Goal: Task Accomplishment & Management: Use online tool/utility

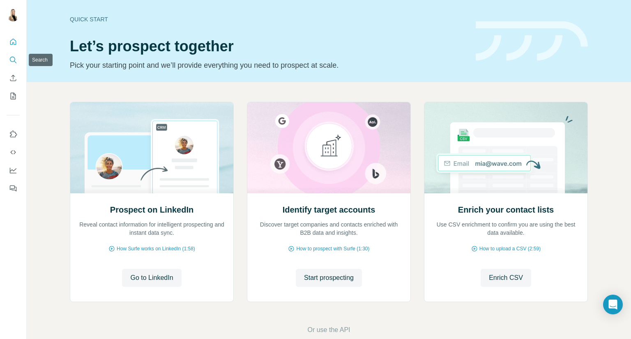
click at [13, 58] on icon "Search" at bounding box center [13, 60] width 8 height 8
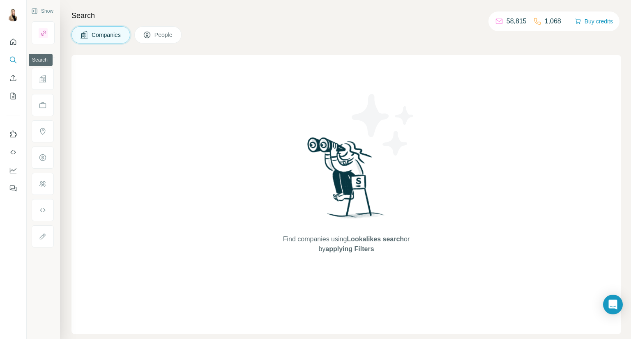
click at [11, 60] on icon "Search" at bounding box center [13, 60] width 8 height 8
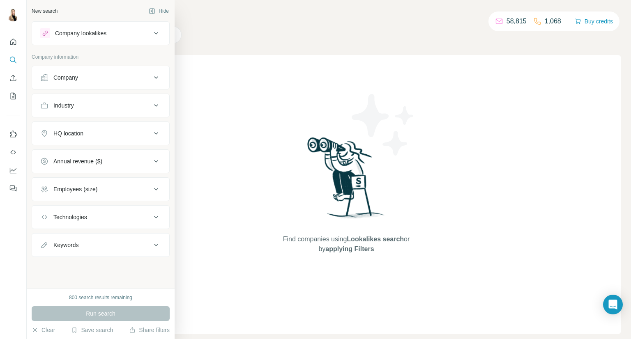
click at [110, 28] on div "Company lookalikes" at bounding box center [95, 33] width 111 height 10
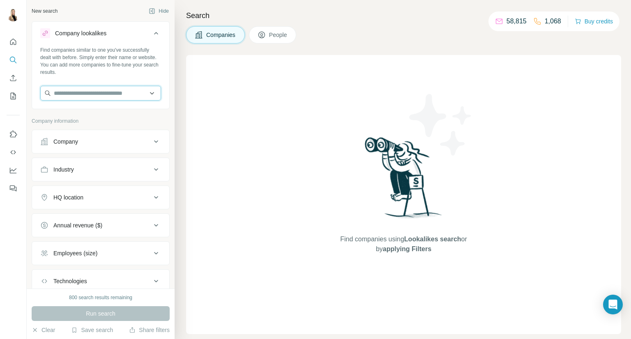
click at [113, 92] on input "text" at bounding box center [100, 93] width 121 height 15
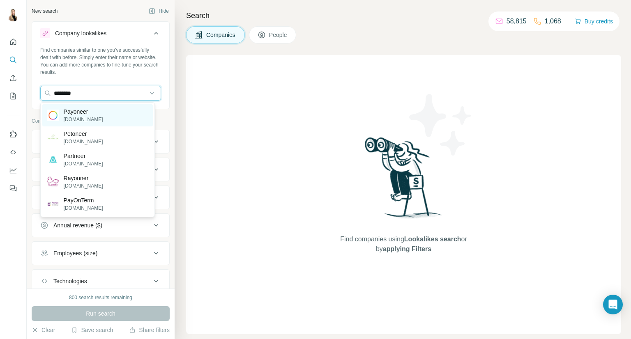
type input "********"
click at [106, 115] on div "Payoneer [DOMAIN_NAME]" at bounding box center [97, 115] width 110 height 22
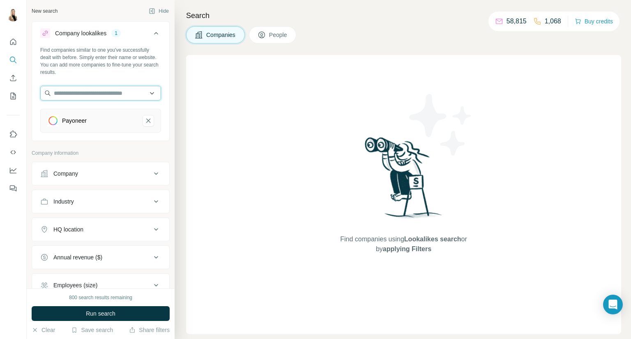
drag, startPoint x: 111, startPoint y: 95, endPoint x: 116, endPoint y: 85, distance: 10.7
click at [110, 94] on input "text" at bounding box center [100, 93] width 121 height 15
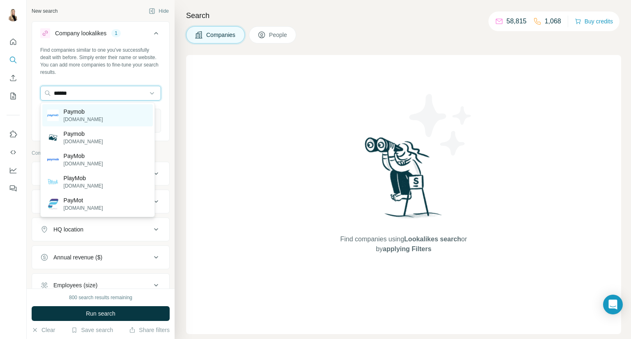
type input "******"
click at [101, 107] on div "Paymob [DOMAIN_NAME]" at bounding box center [97, 115] width 110 height 22
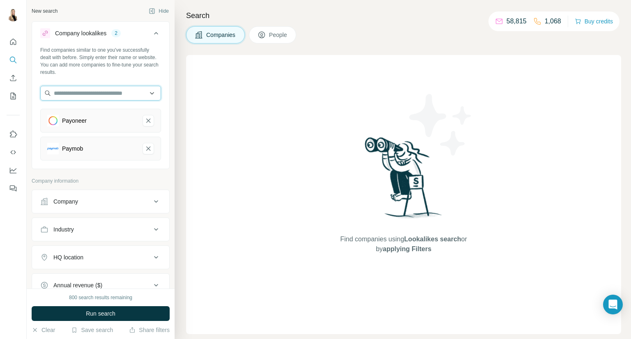
click at [110, 97] on input "text" at bounding box center [100, 93] width 121 height 15
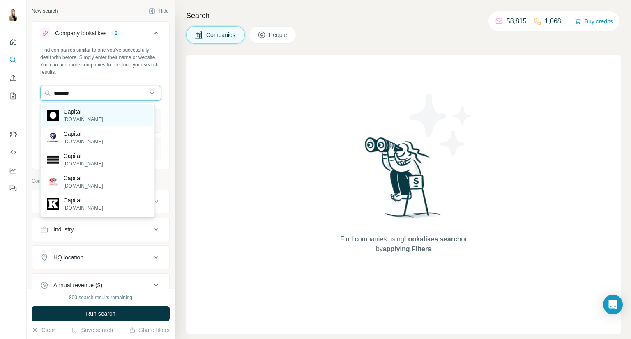
type input "*******"
click at [106, 109] on div "Capital [DOMAIN_NAME]" at bounding box center [97, 115] width 110 height 22
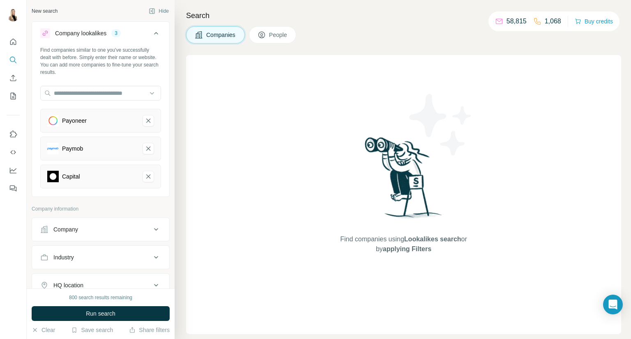
scroll to position [141, 0]
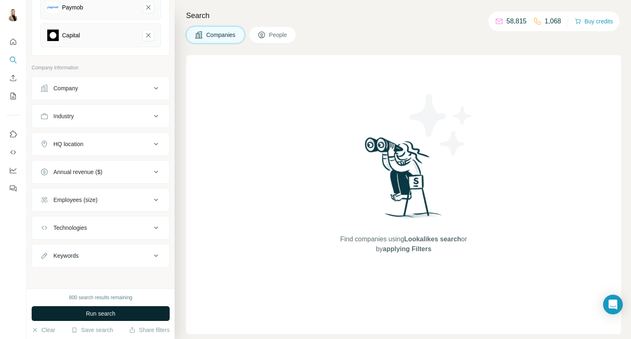
click at [110, 313] on span "Run search" at bounding box center [101, 314] width 30 height 8
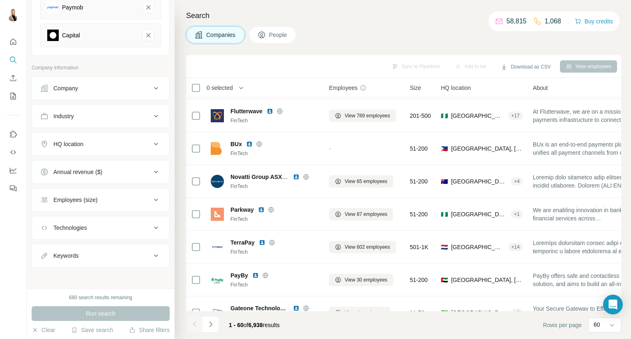
scroll to position [0, 0]
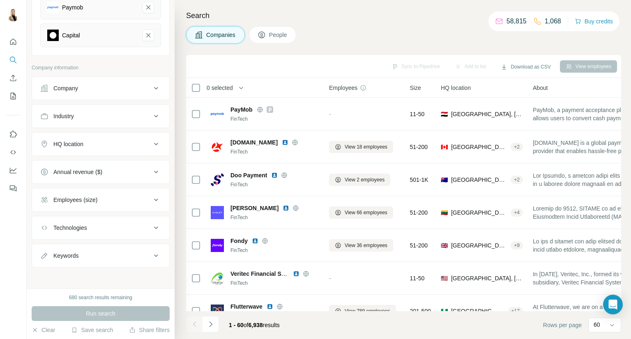
click at [278, 37] on span "People" at bounding box center [278, 35] width 19 height 8
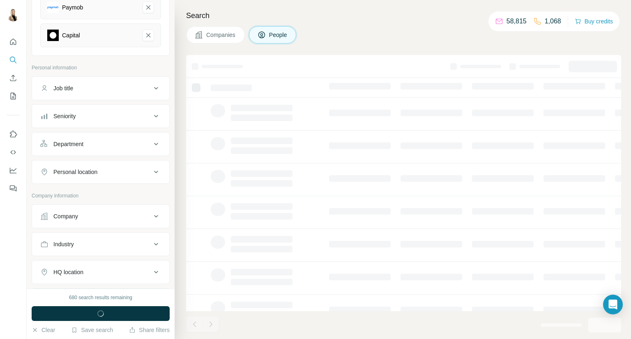
click at [138, 174] on div "Personal location" at bounding box center [95, 172] width 111 height 8
click at [119, 198] on input "text" at bounding box center [100, 192] width 121 height 15
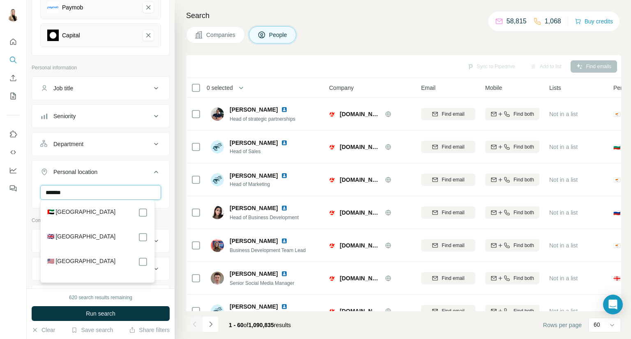
type input "******"
click at [148, 214] on div "🇦🇪 [GEOGRAPHIC_DATA] 🇬🇧 [GEOGRAPHIC_DATA] 🇺🇸 [GEOGRAPHIC_DATA]" at bounding box center [97, 241] width 110 height 79
click at [162, 206] on div "[GEOGRAPHIC_DATA] Clear all" at bounding box center [100, 210] width 137 height 51
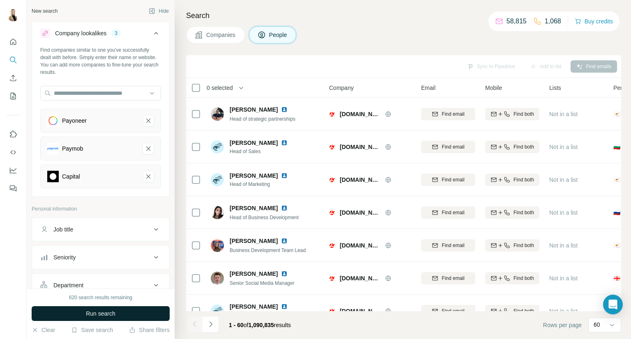
click at [87, 316] on span "Run search" at bounding box center [101, 314] width 30 height 8
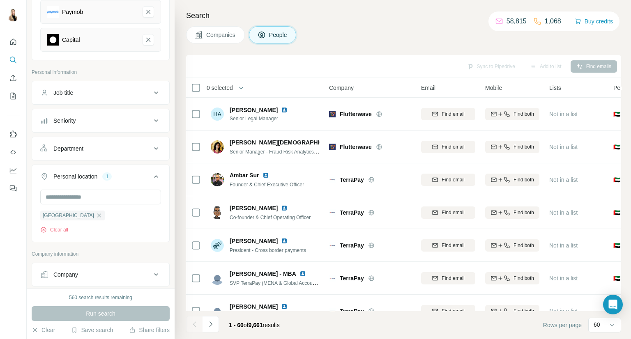
scroll to position [274, 0]
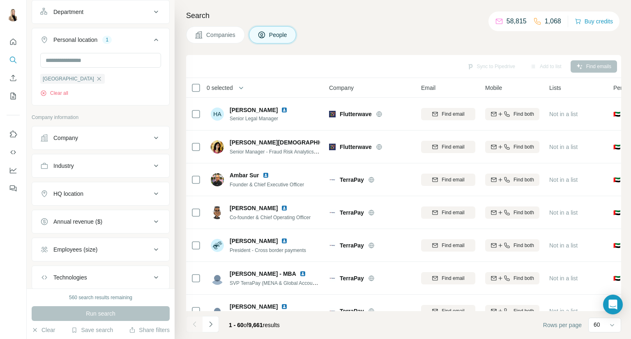
click at [155, 248] on button "Employees (size)" at bounding box center [100, 250] width 137 height 20
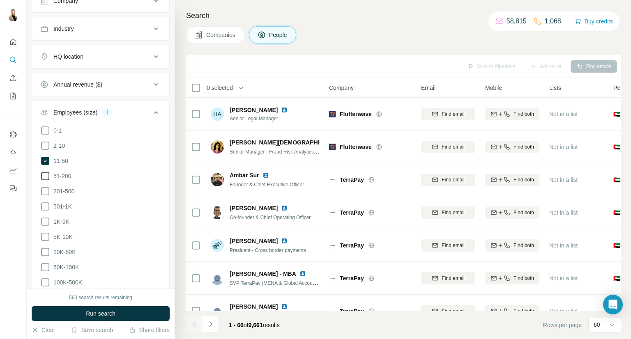
click at [65, 176] on span "51-200" at bounding box center [60, 176] width 21 height 8
click at [123, 311] on button "Run search" at bounding box center [101, 313] width 138 height 15
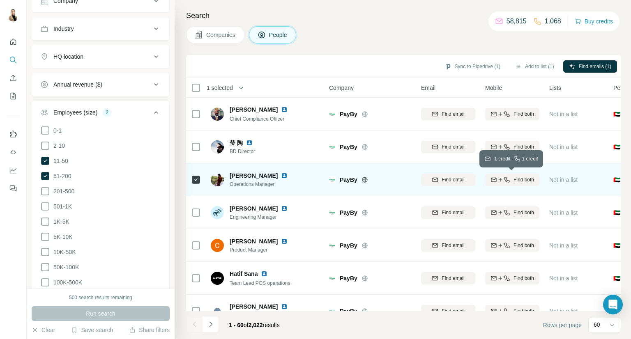
click at [527, 179] on span "Find both" at bounding box center [523, 179] width 21 height 7
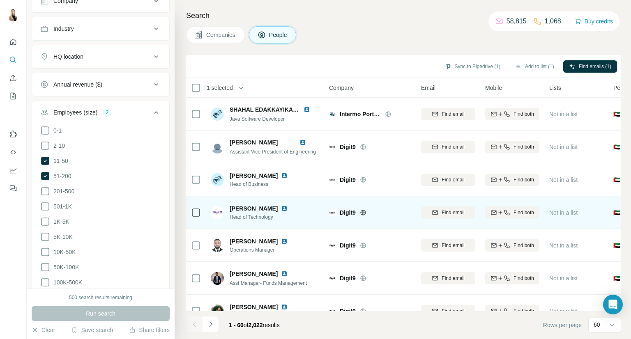
scroll to position [958, 0]
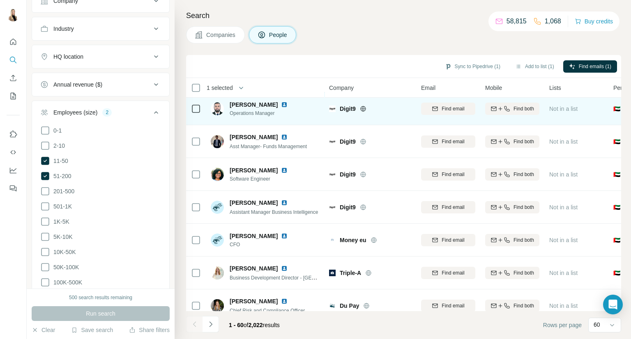
click at [0, 0] on tr "[PERSON_NAME] Operations Manager Digit9 Find email Find both Not in a list 🇦🇪 […" at bounding box center [0, 0] width 0 height 0
click at [518, 109] on span "Find both" at bounding box center [523, 108] width 21 height 7
click at [515, 65] on icon "button" at bounding box center [518, 66] width 7 height 7
click at [531, 65] on button "Add to list (2)" at bounding box center [534, 66] width 51 height 12
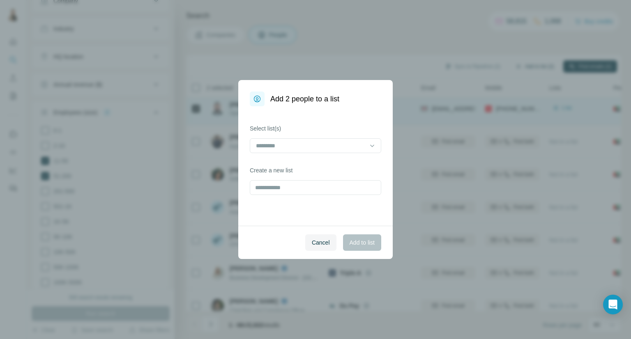
click at [545, 67] on body "New search Hide Company lookalikes 3 Find companies similar to one you've succe…" at bounding box center [315, 169] width 631 height 339
click at [318, 147] on input at bounding box center [310, 145] width 111 height 9
click at [355, 128] on label "Select list(s)" at bounding box center [315, 128] width 131 height 8
click at [330, 188] on input "text" at bounding box center [315, 187] width 131 height 15
type input "*******"
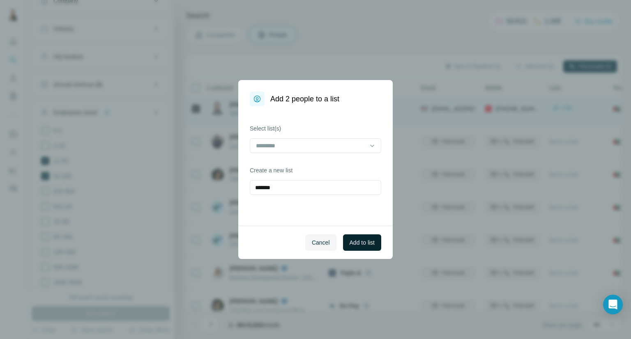
click at [366, 242] on span "Add to list" at bounding box center [361, 243] width 25 height 8
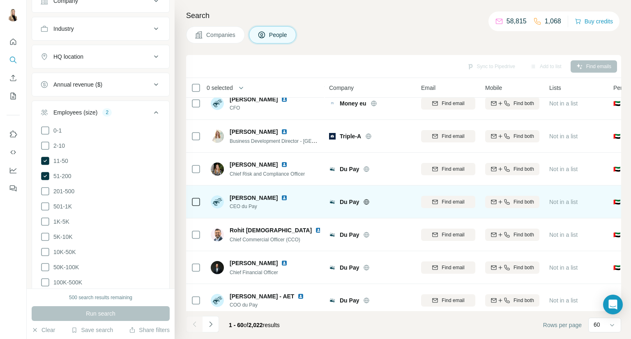
scroll to position [1232, 0]
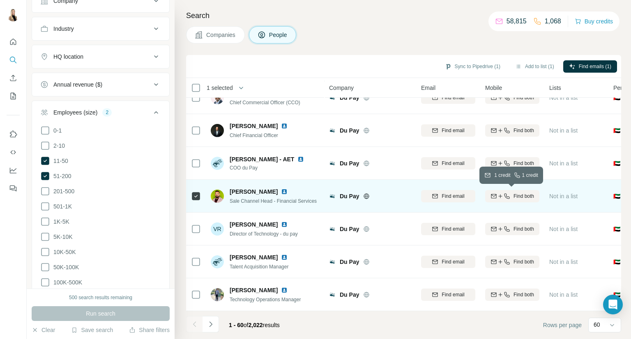
click at [521, 199] on span "Find both" at bounding box center [523, 196] width 21 height 7
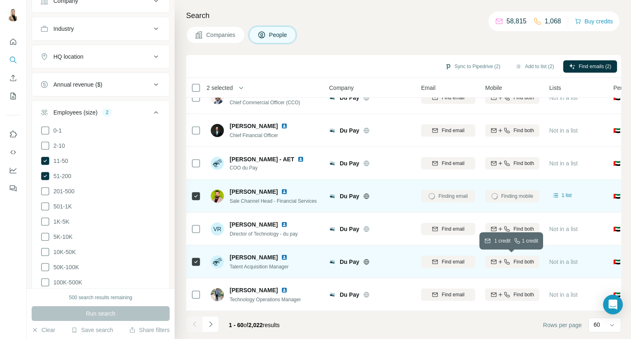
click at [503, 259] on icon "button" at bounding box center [506, 262] width 7 height 7
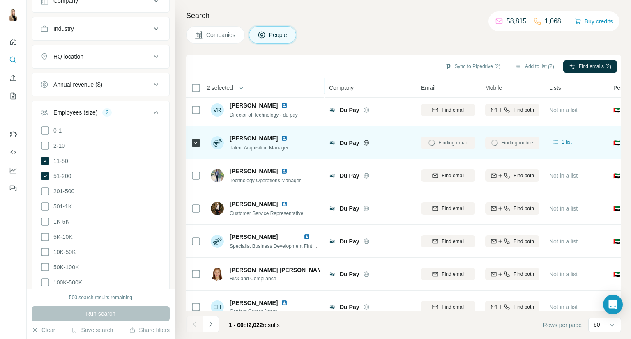
scroll to position [1078, 0]
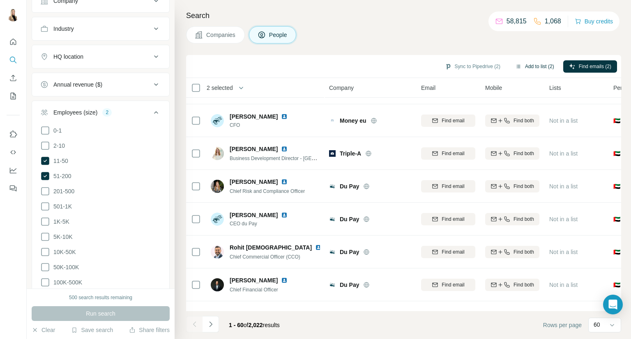
click at [543, 67] on button "Add to list (2)" at bounding box center [534, 66] width 51 height 12
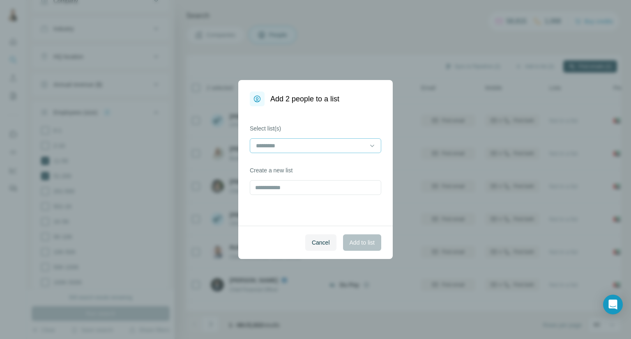
click at [361, 145] on input at bounding box center [310, 145] width 111 height 9
click at [306, 166] on div "Fintech" at bounding box center [315, 164] width 117 height 8
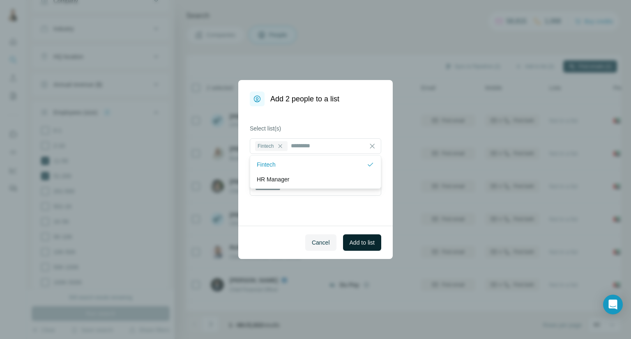
click at [370, 241] on span "Add to list" at bounding box center [361, 243] width 25 height 8
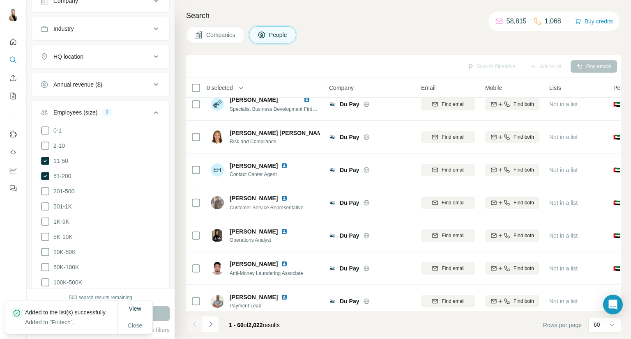
scroll to position [1762, 0]
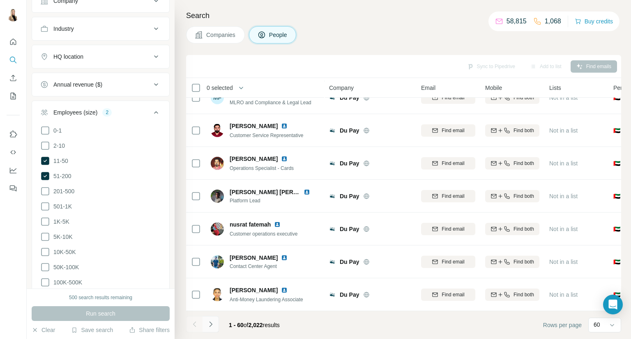
click at [214, 323] on icon "Navigate to next page" at bounding box center [211, 324] width 8 height 8
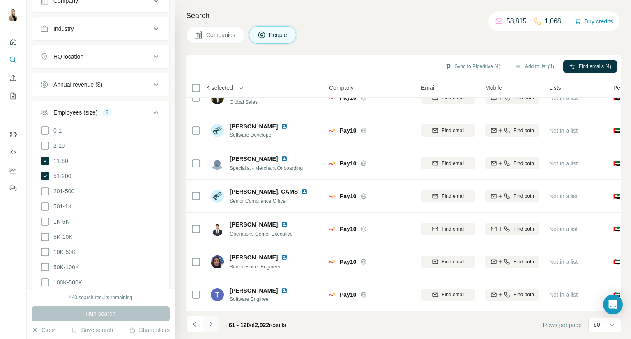
click at [213, 324] on icon "Navigate to next page" at bounding box center [211, 324] width 8 height 8
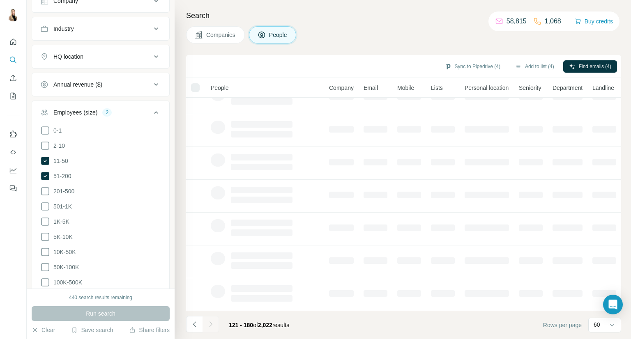
scroll to position [119, 0]
click at [545, 66] on button "Add to list (4)" at bounding box center [534, 66] width 51 height 12
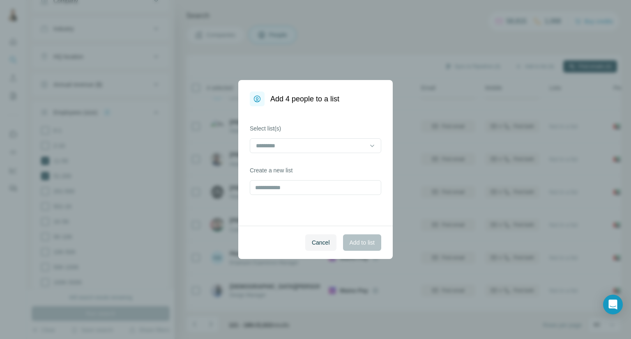
scroll to position [1762, 0]
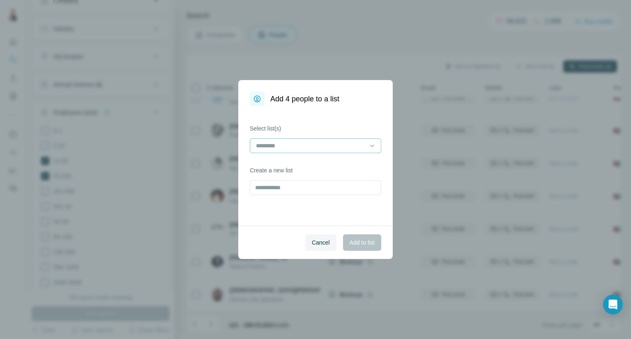
click at [356, 145] on input at bounding box center [310, 145] width 111 height 9
click at [298, 166] on div "Fintech" at bounding box center [315, 164] width 117 height 8
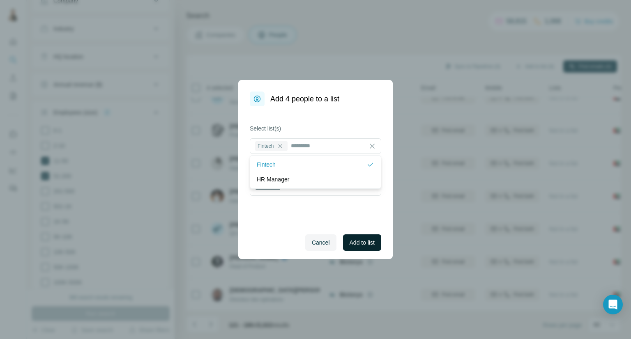
click at [351, 237] on button "Add to list" at bounding box center [362, 242] width 38 height 16
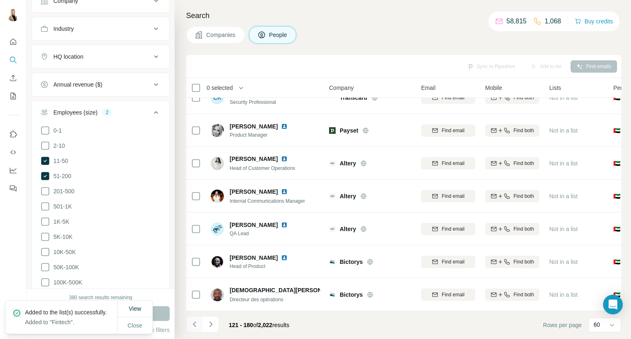
click at [195, 321] on icon "Navigate to previous page" at bounding box center [195, 324] width 8 height 8
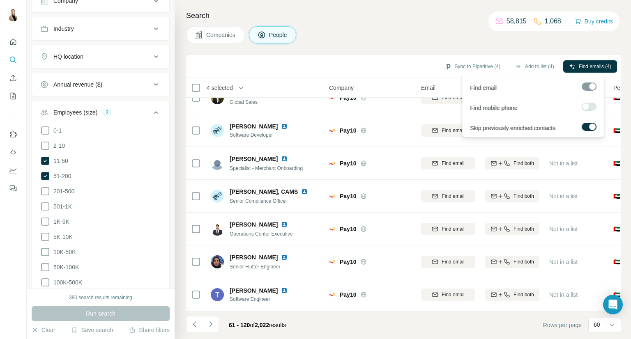
click at [585, 104] on div at bounding box center [585, 106] width 7 height 7
click at [595, 69] on span "Find emails & mobiles (4)" at bounding box center [583, 66] width 55 height 7
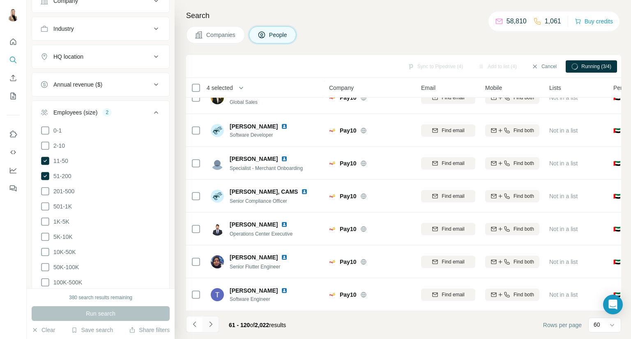
click at [211, 324] on icon "Navigate to next page" at bounding box center [211, 324] width 8 height 8
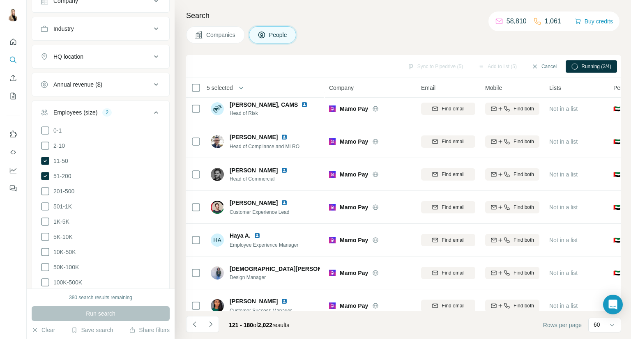
scroll to position [0, 0]
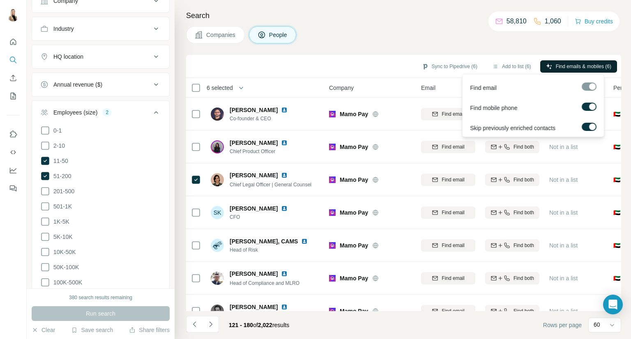
click at [596, 65] on span "Find emails & mobiles (6)" at bounding box center [583, 66] width 55 height 7
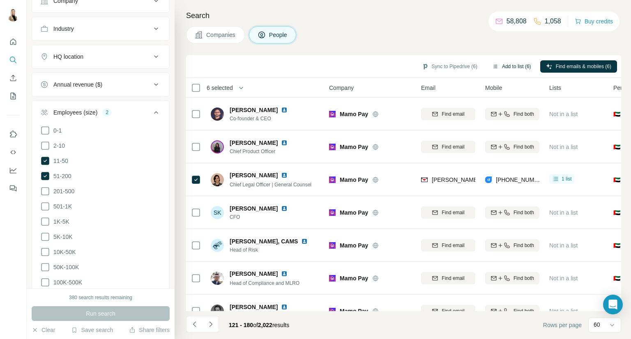
click at [511, 66] on button "Add to list (6)" at bounding box center [511, 66] width 51 height 12
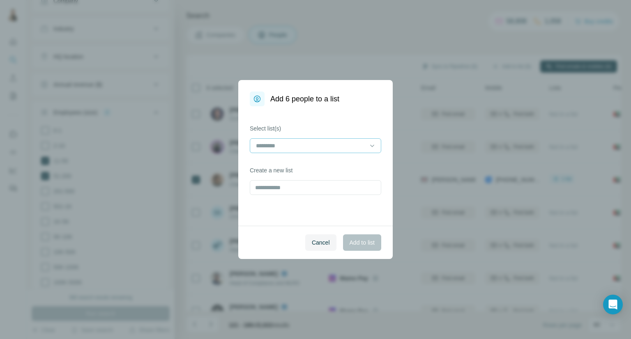
click at [333, 145] on input at bounding box center [310, 145] width 111 height 9
click at [297, 165] on div "Fintech" at bounding box center [315, 164] width 117 height 8
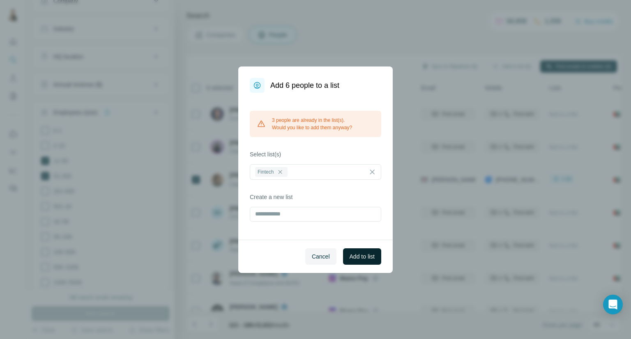
click at [358, 256] on span "Add to list" at bounding box center [361, 257] width 25 height 8
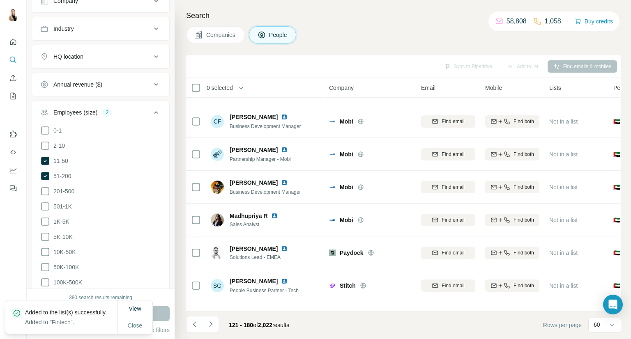
scroll to position [684, 0]
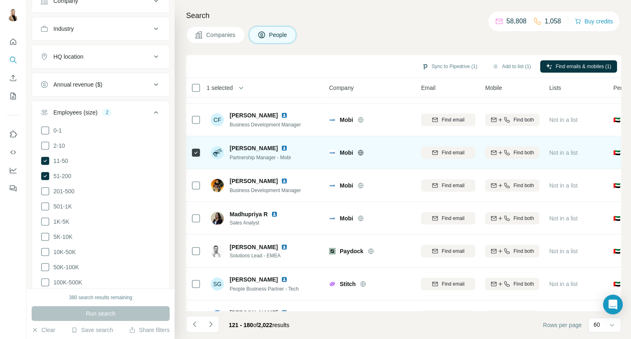
click at [281, 147] on img at bounding box center [284, 148] width 7 height 7
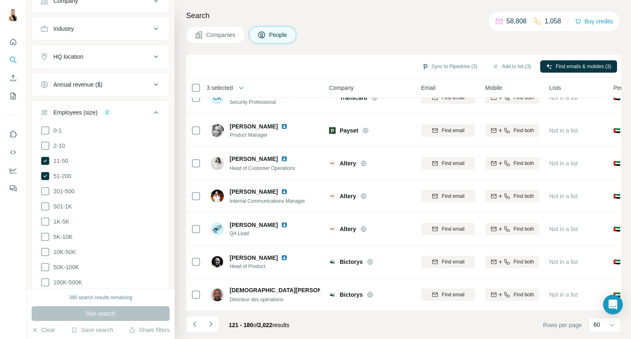
scroll to position [1762, 0]
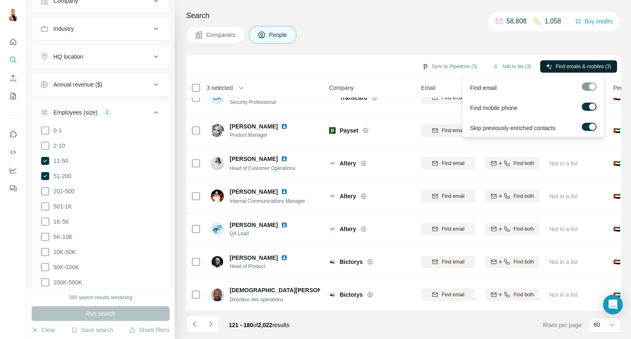
click at [590, 68] on span "Find emails & mobiles (3)" at bounding box center [583, 66] width 55 height 7
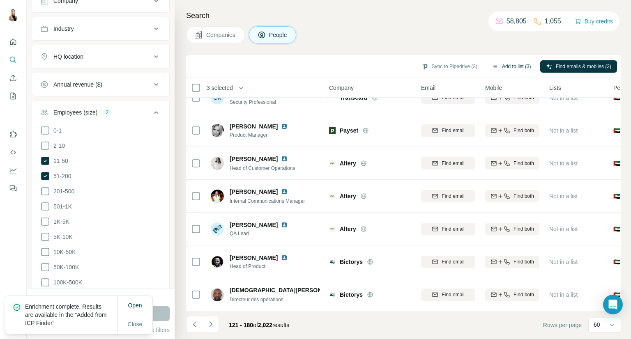
click at [508, 67] on button "Add to list (3)" at bounding box center [511, 66] width 51 height 12
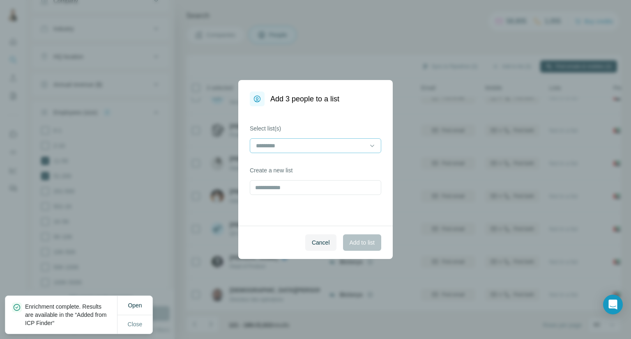
click at [303, 143] on input at bounding box center [310, 145] width 111 height 9
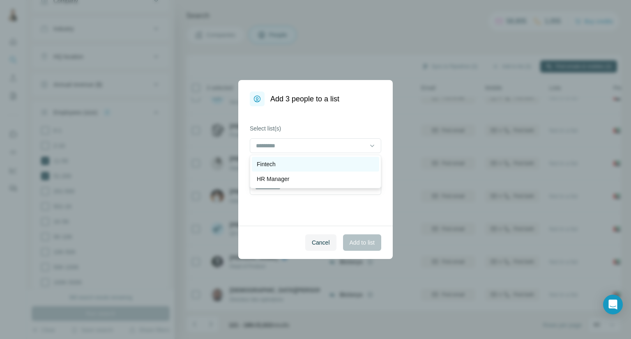
click at [283, 164] on div "Fintech" at bounding box center [315, 164] width 117 height 8
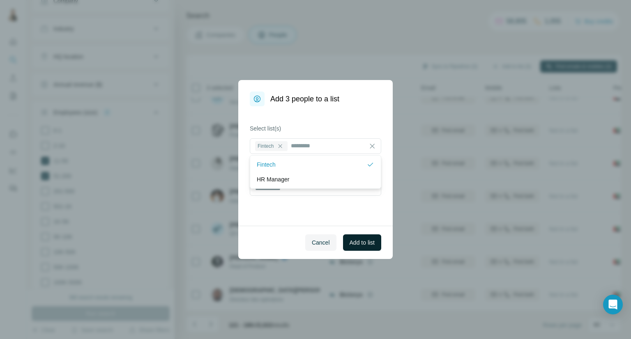
drag, startPoint x: 353, startPoint y: 244, endPoint x: 344, endPoint y: 239, distance: 10.3
click at [353, 244] on span "Add to list" at bounding box center [361, 243] width 25 height 8
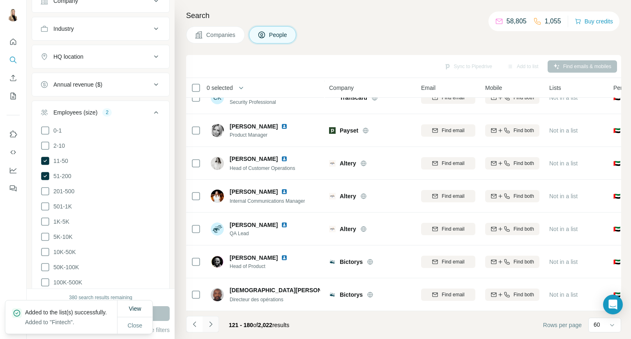
click at [208, 327] on icon "Navigate to next page" at bounding box center [211, 324] width 8 height 8
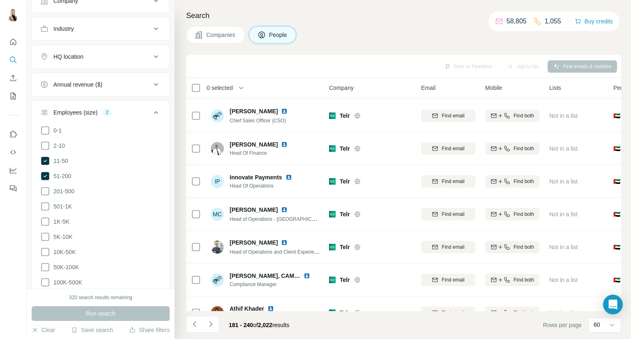
scroll to position [0, 0]
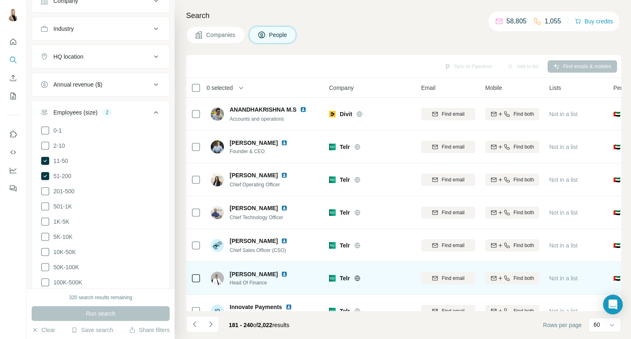
click at [281, 275] on img at bounding box center [284, 274] width 7 height 7
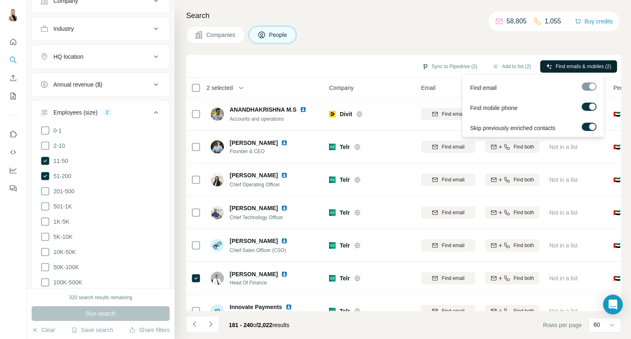
click at [565, 62] on button "Find emails & mobiles (2)" at bounding box center [578, 66] width 77 height 12
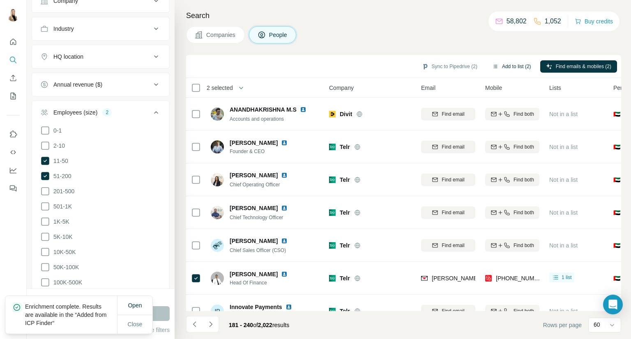
click at [519, 70] on button "Add to list (2)" at bounding box center [511, 66] width 51 height 12
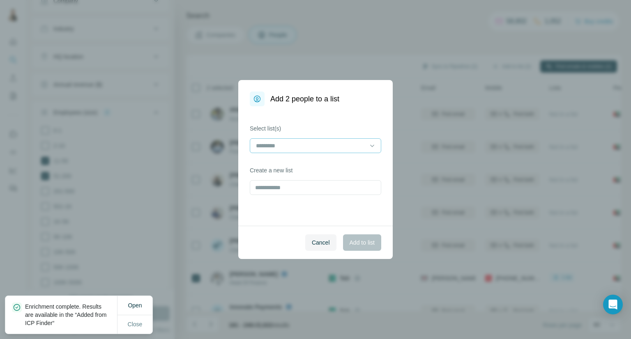
click at [353, 147] on input at bounding box center [310, 145] width 111 height 9
click at [308, 166] on div "Fintech" at bounding box center [315, 164] width 117 height 8
click at [363, 248] on button "Add to list" at bounding box center [362, 242] width 38 height 16
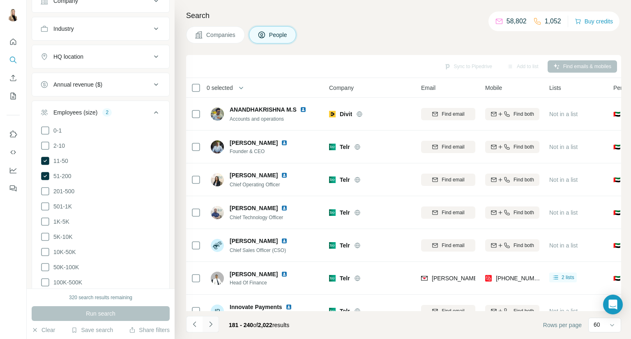
click at [207, 329] on button "Navigate to next page" at bounding box center [210, 324] width 16 height 16
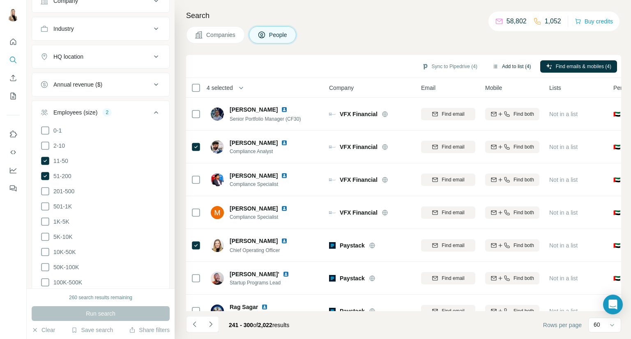
click at [514, 64] on button "Add to list (4)" at bounding box center [511, 66] width 51 height 12
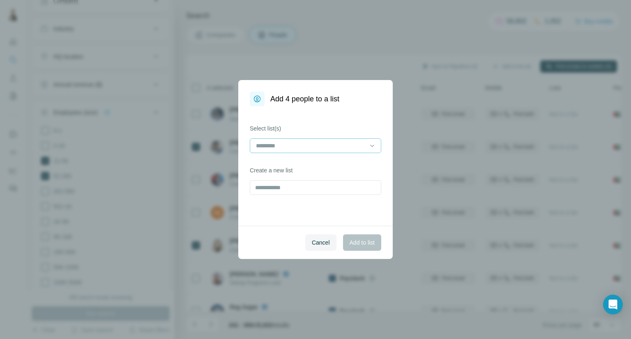
click at [303, 144] on input at bounding box center [310, 145] width 111 height 9
click at [293, 161] on div "Fintech" at bounding box center [315, 164] width 117 height 8
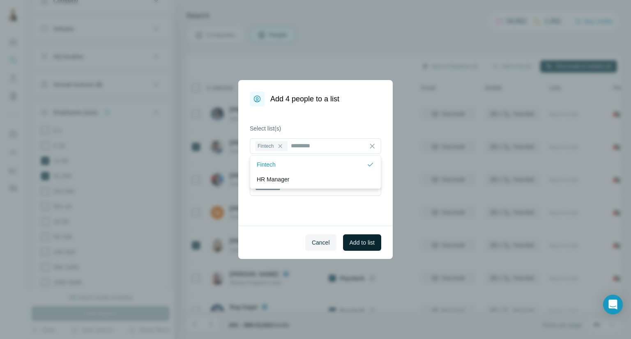
click at [365, 242] on span "Add to list" at bounding box center [361, 243] width 25 height 8
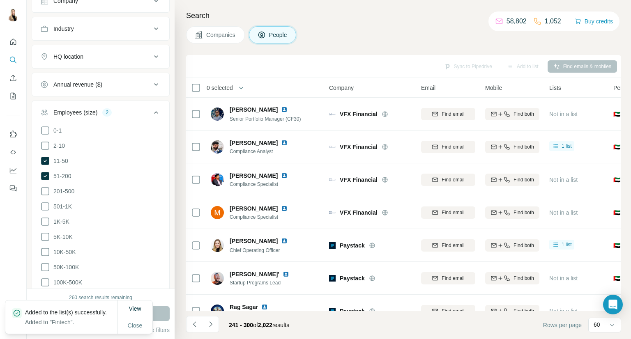
drag, startPoint x: 142, startPoint y: 324, endPoint x: 179, endPoint y: 313, distance: 39.0
click at [143, 324] on span "Close" at bounding box center [135, 326] width 15 height 8
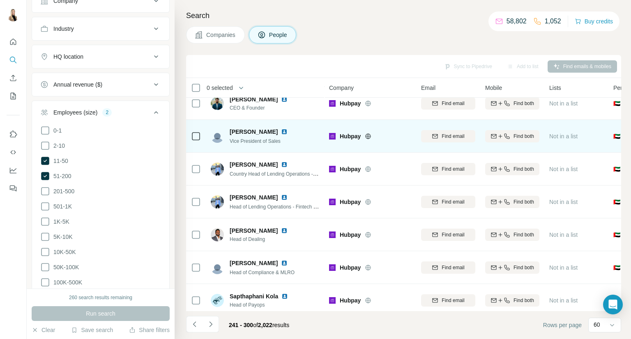
scroll to position [1762, 0]
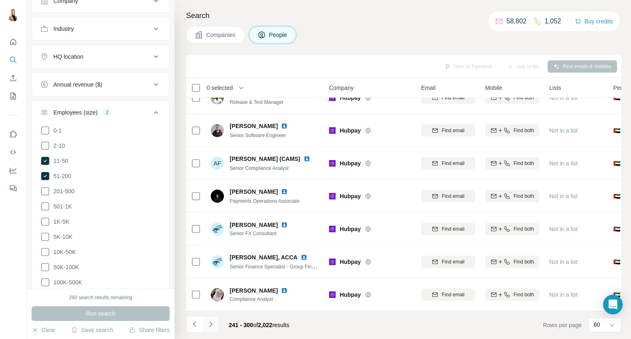
click at [210, 317] on button "Navigate to next page" at bounding box center [210, 324] width 16 height 16
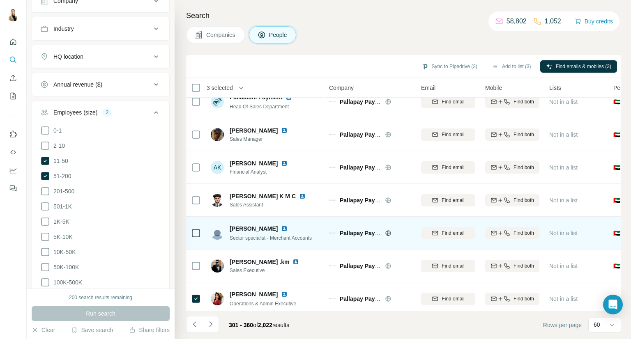
scroll to position [1161, 0]
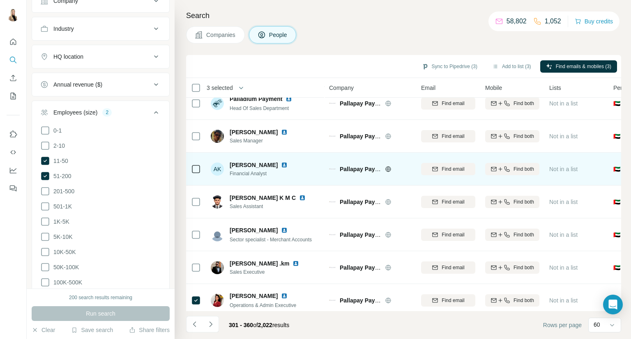
drag, startPoint x: 302, startPoint y: 159, endPoint x: 302, endPoint y: 179, distance: 20.1
click at [302, 179] on div "AK [PERSON_NAME] Financial Analyst" at bounding box center [265, 169] width 109 height 23
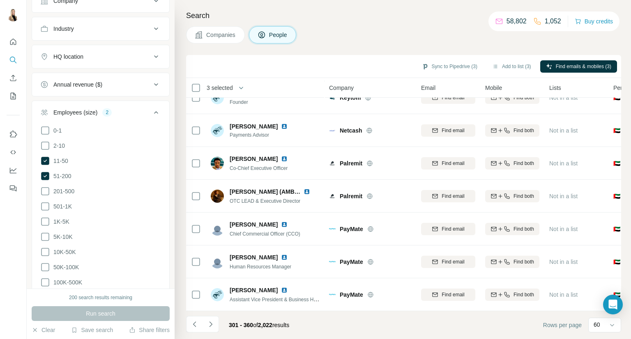
scroll to position [1761, 0]
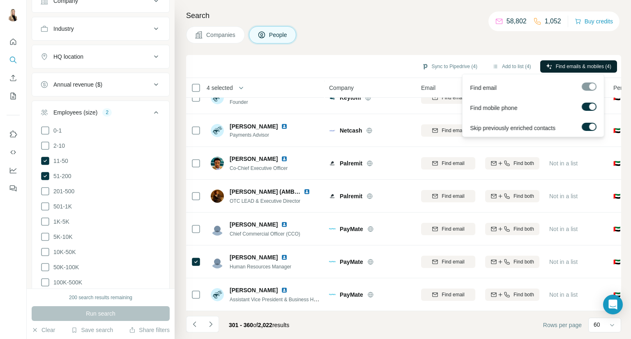
click at [580, 69] on span "Find emails & mobiles (4)" at bounding box center [583, 66] width 55 height 7
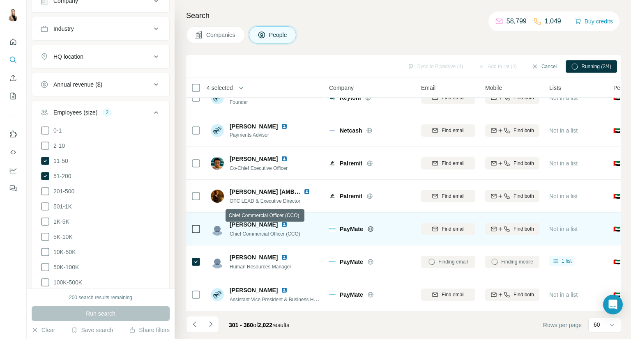
scroll to position [1762, 0]
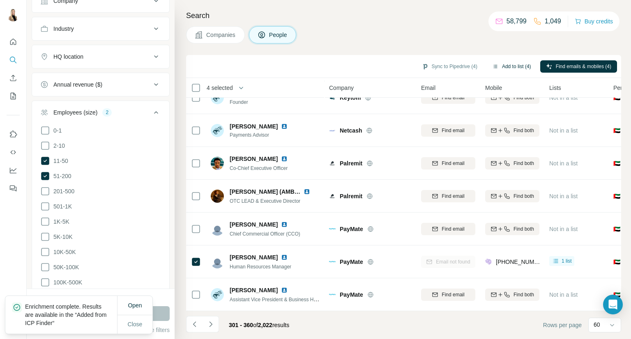
click at [501, 66] on button "Add to list (4)" at bounding box center [511, 66] width 51 height 12
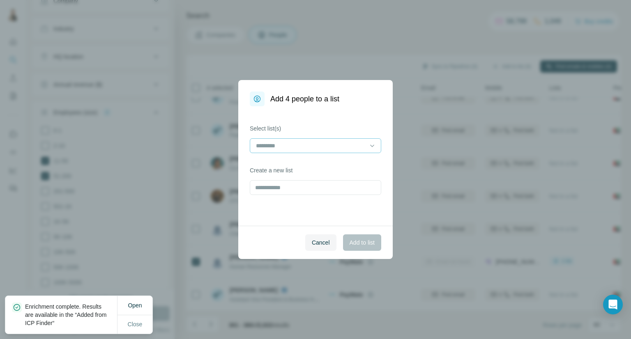
click at [307, 148] on input at bounding box center [310, 145] width 111 height 9
click at [289, 166] on div "Fintech" at bounding box center [315, 164] width 117 height 8
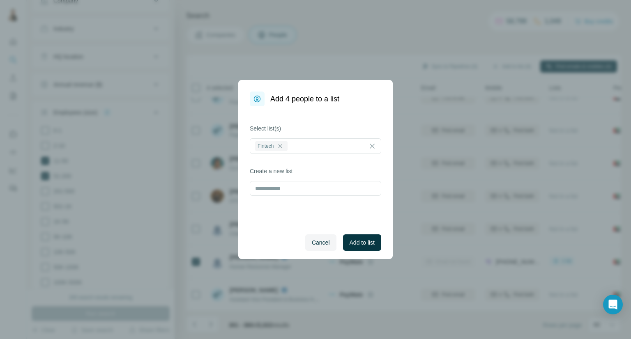
click at [354, 245] on span "Add to list" at bounding box center [361, 243] width 25 height 8
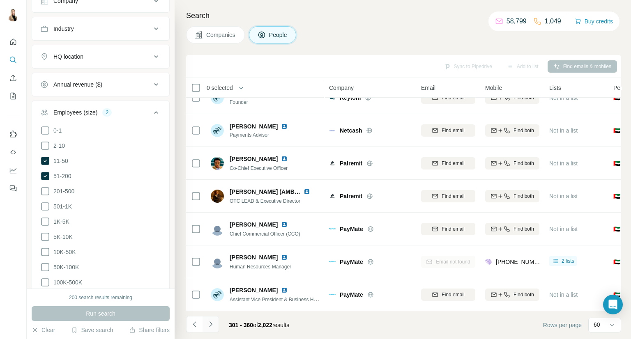
click at [215, 324] on button "Navigate to next page" at bounding box center [210, 324] width 16 height 16
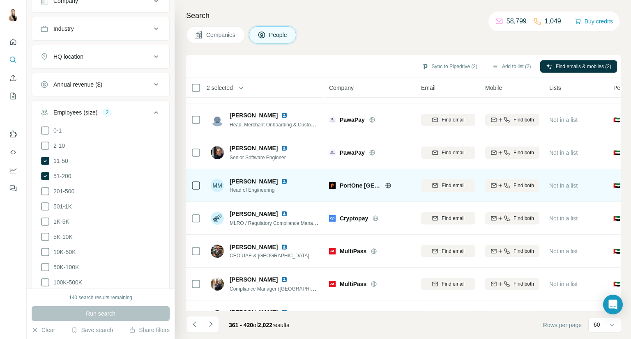
scroll to position [821, 0]
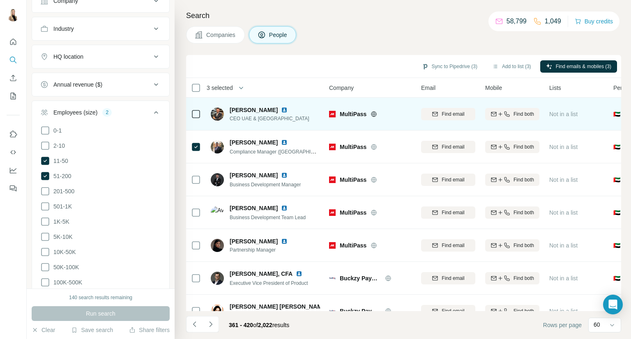
click at [281, 110] on img at bounding box center [284, 110] width 7 height 7
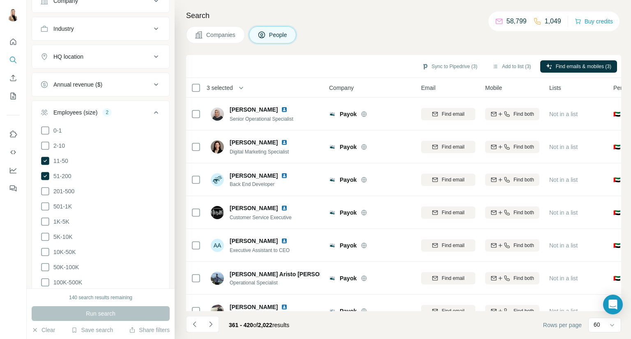
scroll to position [1762, 0]
